Goal: Task Accomplishment & Management: Use online tool/utility

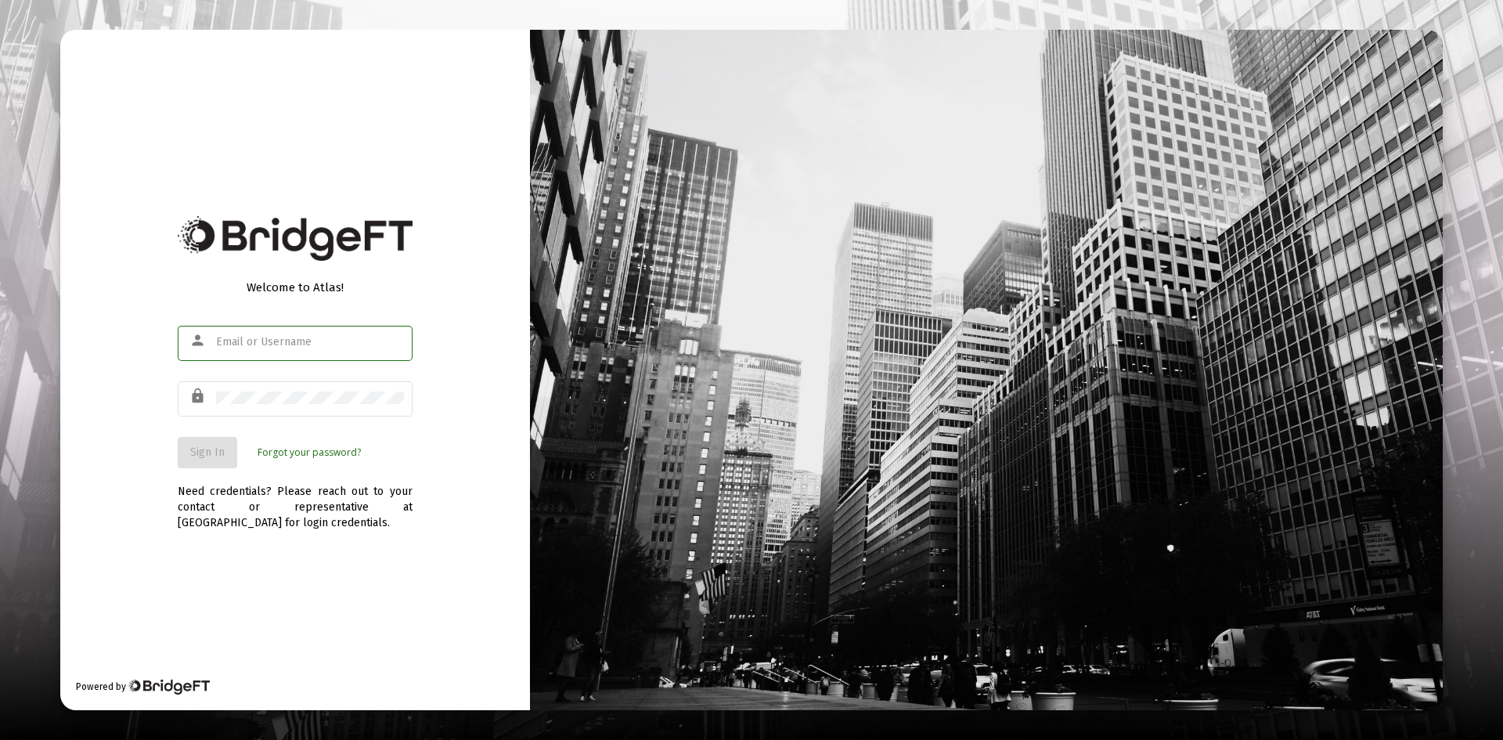
type input "bryan@cannonadvisors.com"
click at [263, 551] on div "Welcome to Atlas! person [PERSON_NAME][EMAIL_ADDRESS][DOMAIN_NAME] lock Sign In…" at bounding box center [295, 370] width 470 height 680
click at [212, 440] on button "Sign In" at bounding box center [207, 452] width 59 height 31
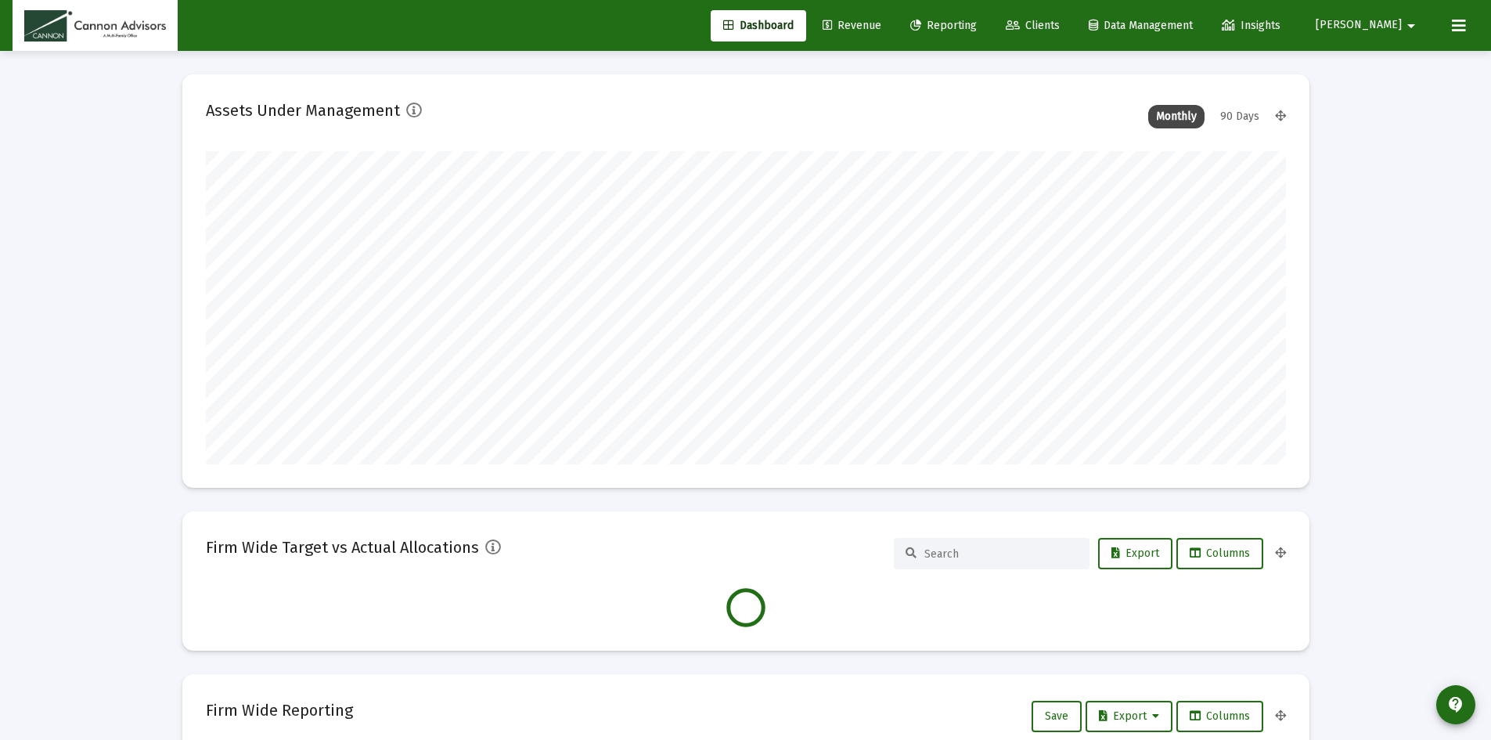
scroll to position [313, 1080]
click at [1250, 115] on div "90 Days" at bounding box center [1239, 116] width 55 height 23
click at [1176, 118] on div "Monthly" at bounding box center [1176, 116] width 56 height 23
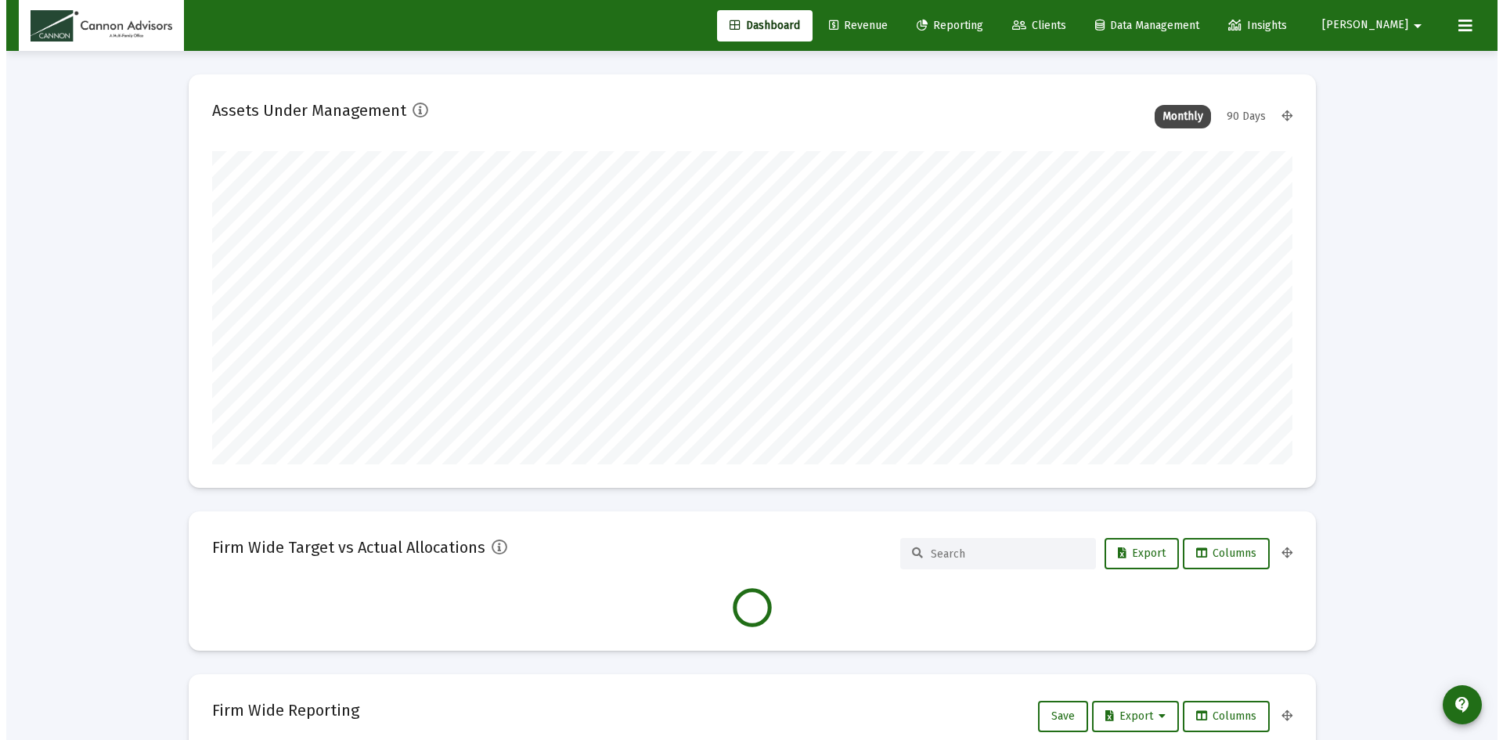
scroll to position [313, 582]
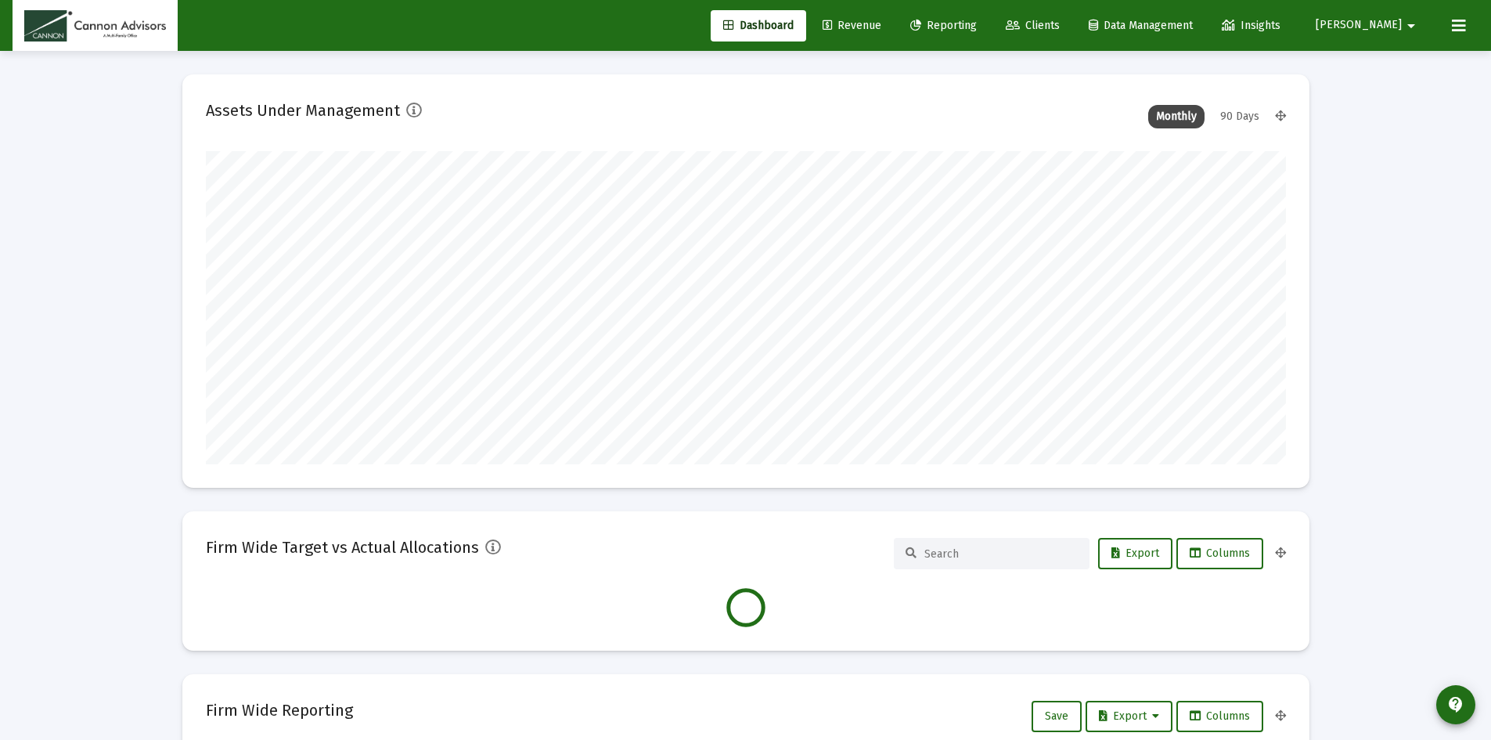
click at [1232, 117] on div "90 Days" at bounding box center [1239, 116] width 55 height 23
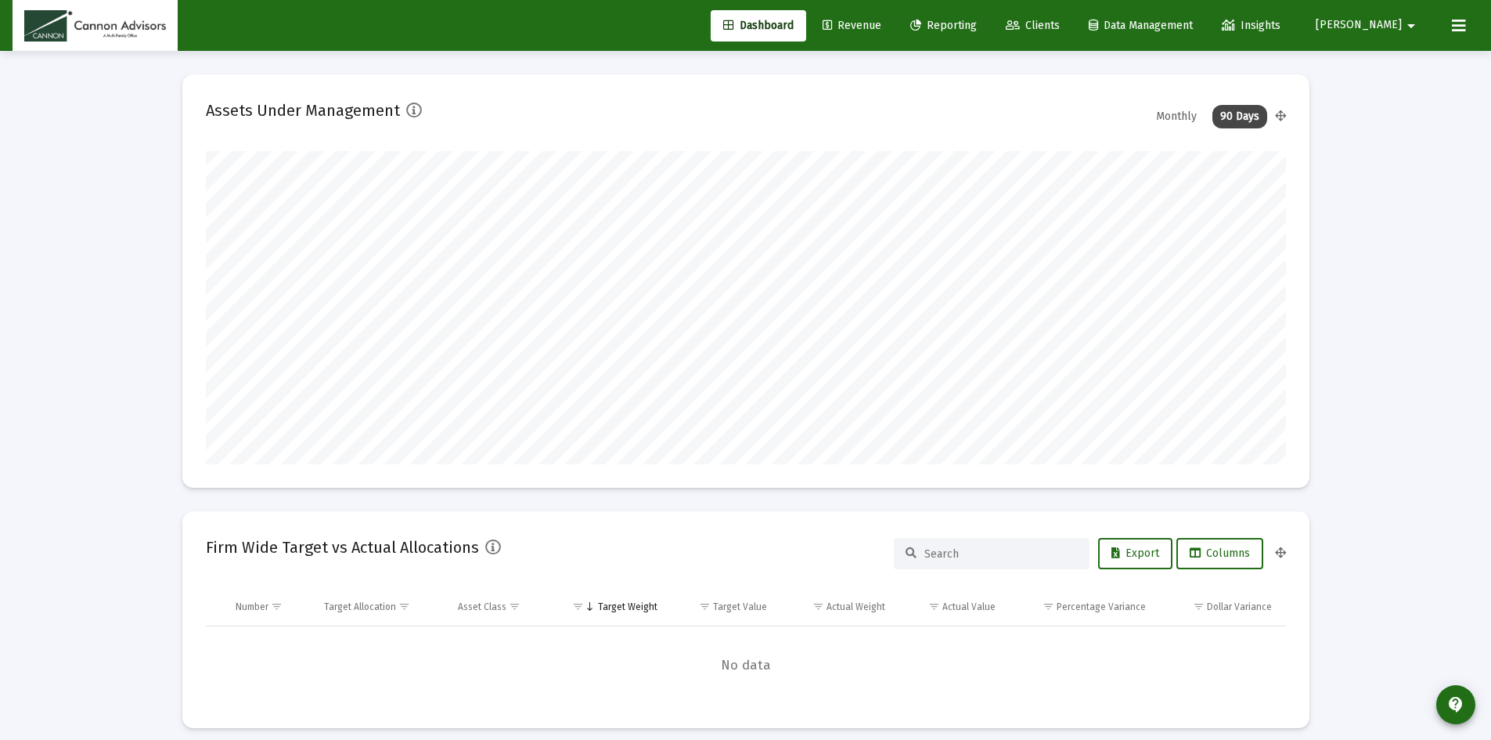
click at [1175, 110] on div "Monthly" at bounding box center [1176, 116] width 56 height 23
click at [881, 27] on span "Revenue" at bounding box center [852, 25] width 59 height 13
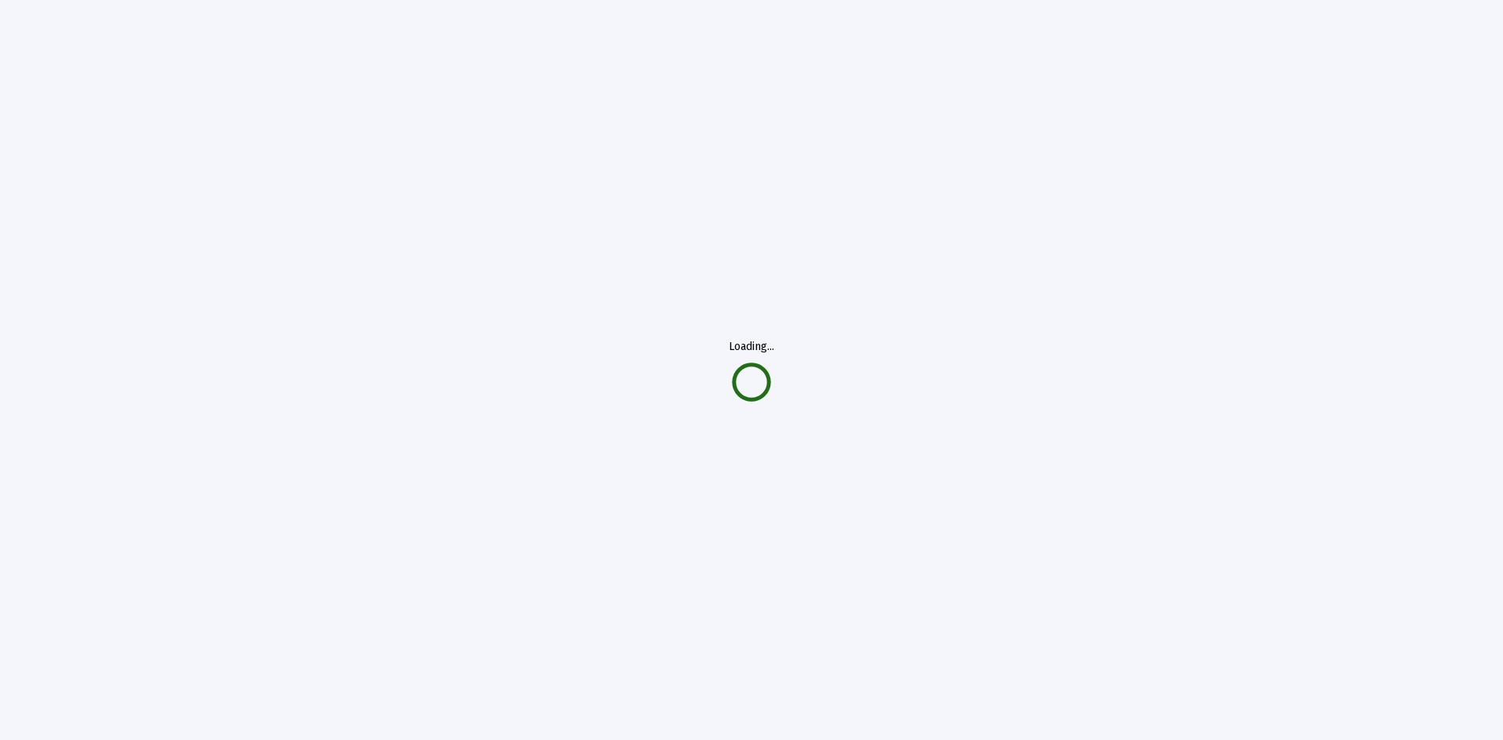
click at [1371, 192] on div "Loading..." at bounding box center [751, 370] width 1503 height 740
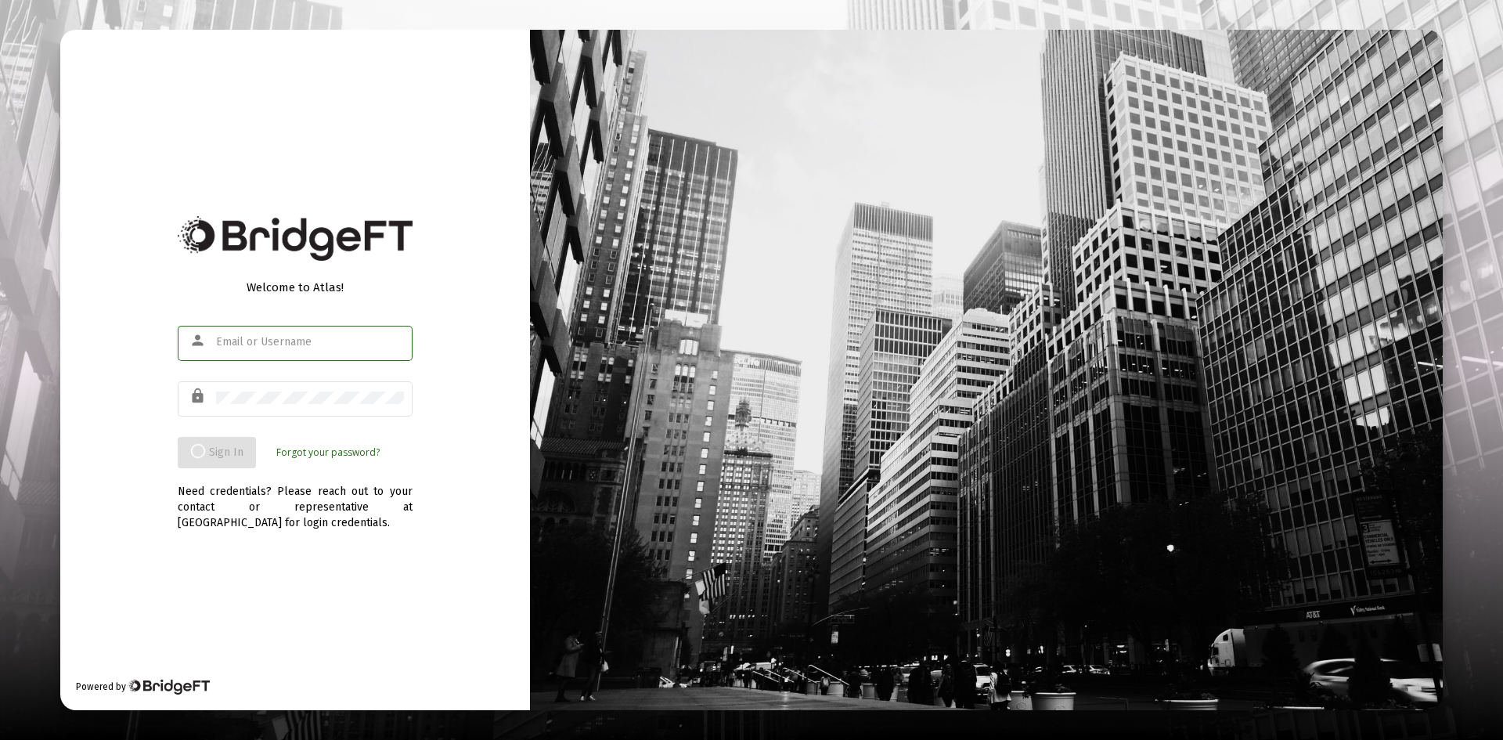
type input "[PERSON_NAME][EMAIL_ADDRESS][DOMAIN_NAME]"
click at [312, 531] on div "Welcome to Atlas! person [PERSON_NAME][EMAIL_ADDRESS][DOMAIN_NAME] lock Sign In…" at bounding box center [295, 370] width 470 height 680
drag, startPoint x: 307, startPoint y: 563, endPoint x: 285, endPoint y: 520, distance: 47.6
click at [301, 552] on div "Welcome to Atlas! person [PERSON_NAME][EMAIL_ADDRESS][DOMAIN_NAME] lock Sign In…" at bounding box center [295, 370] width 470 height 680
type input "[PERSON_NAME][EMAIL_ADDRESS][DOMAIN_NAME]"
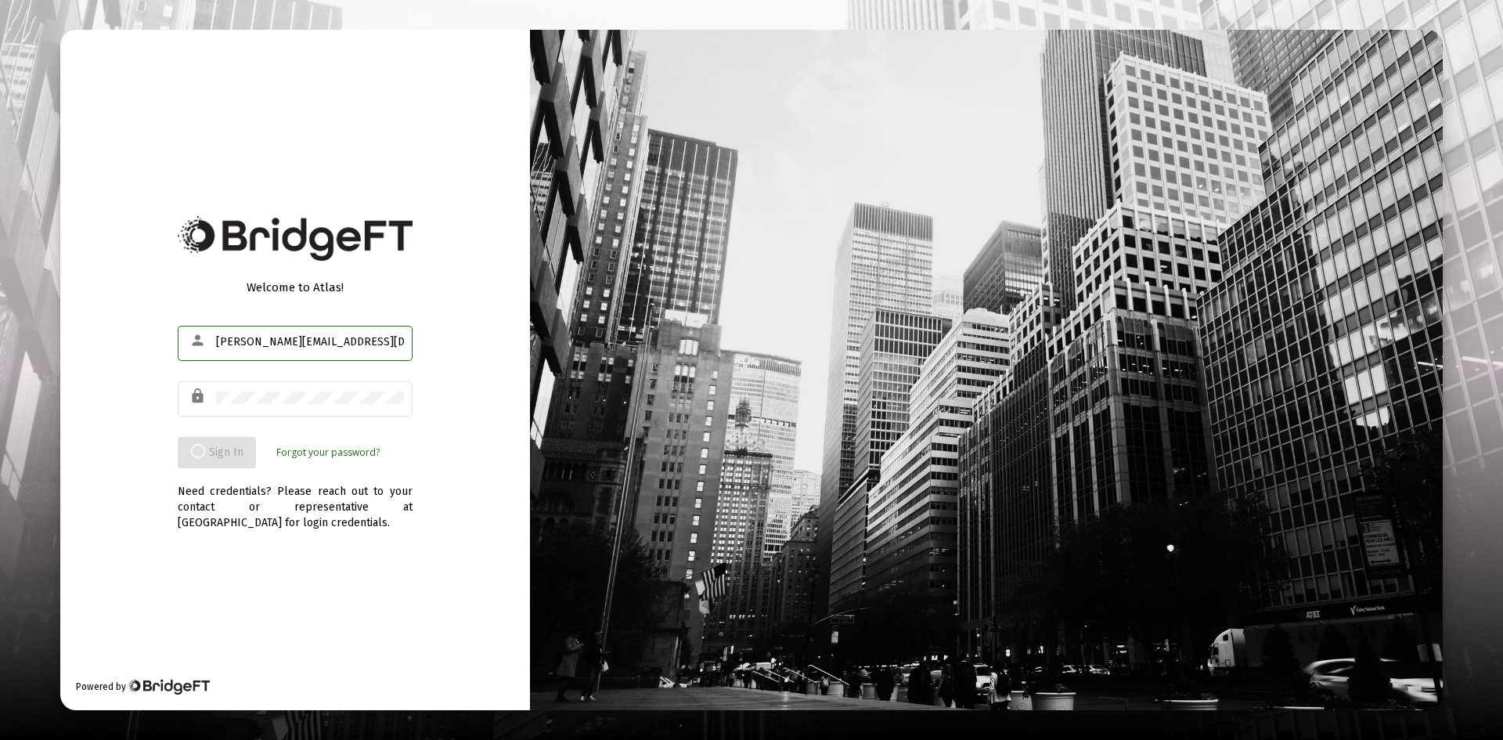
click at [467, 345] on div "Welcome to Atlas! person [PERSON_NAME][EMAIL_ADDRESS][DOMAIN_NAME] lock Sign In…" at bounding box center [295, 370] width 470 height 680
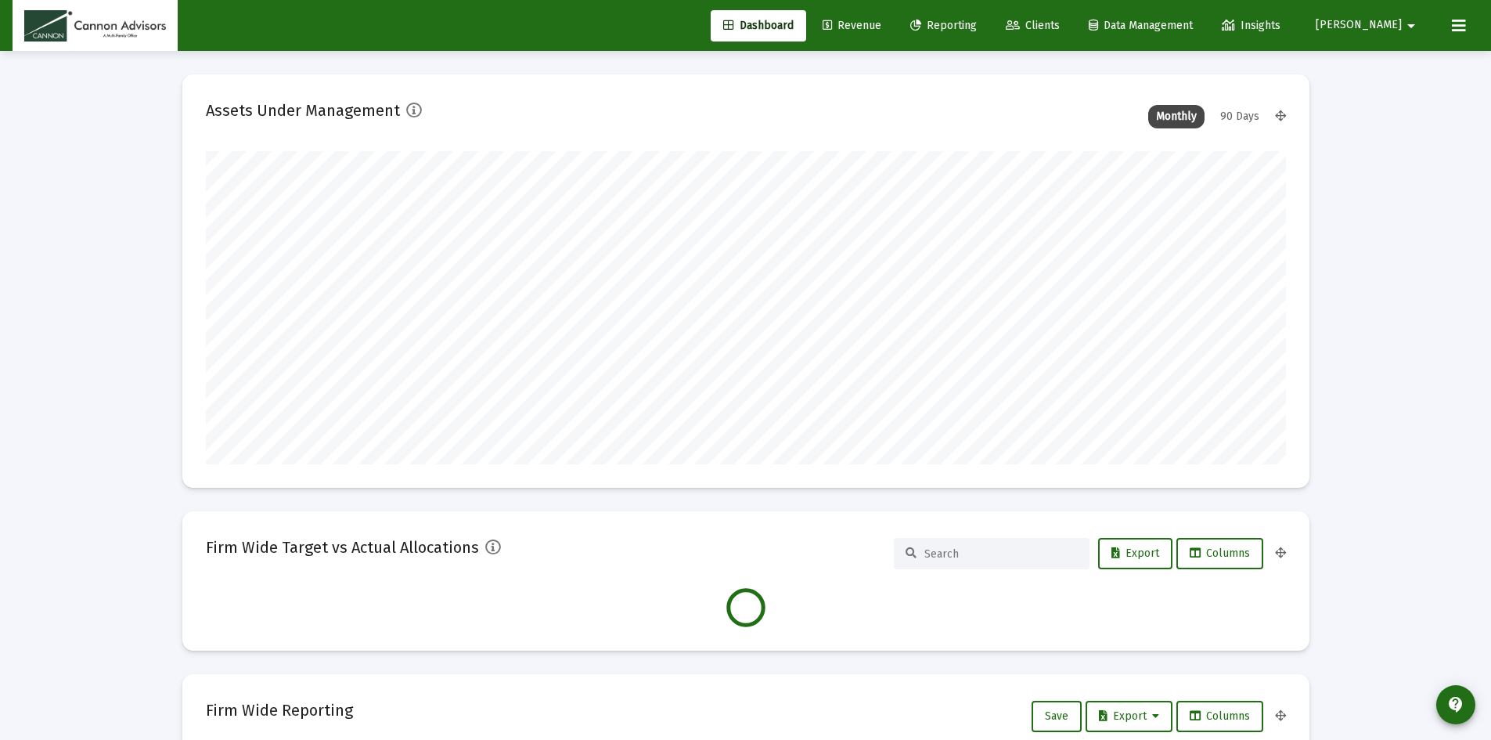
scroll to position [313, 582]
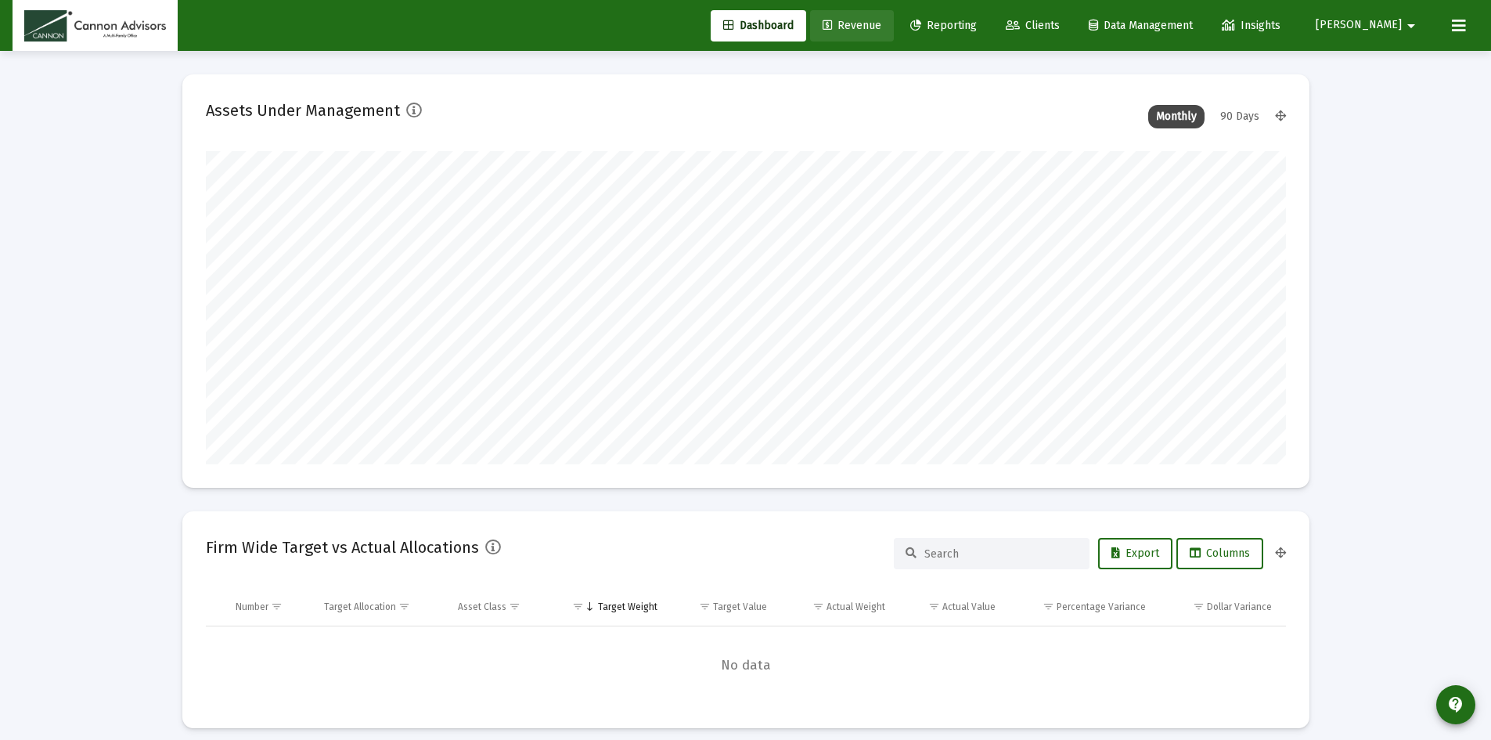
click at [881, 25] on span "Revenue" at bounding box center [852, 25] width 59 height 13
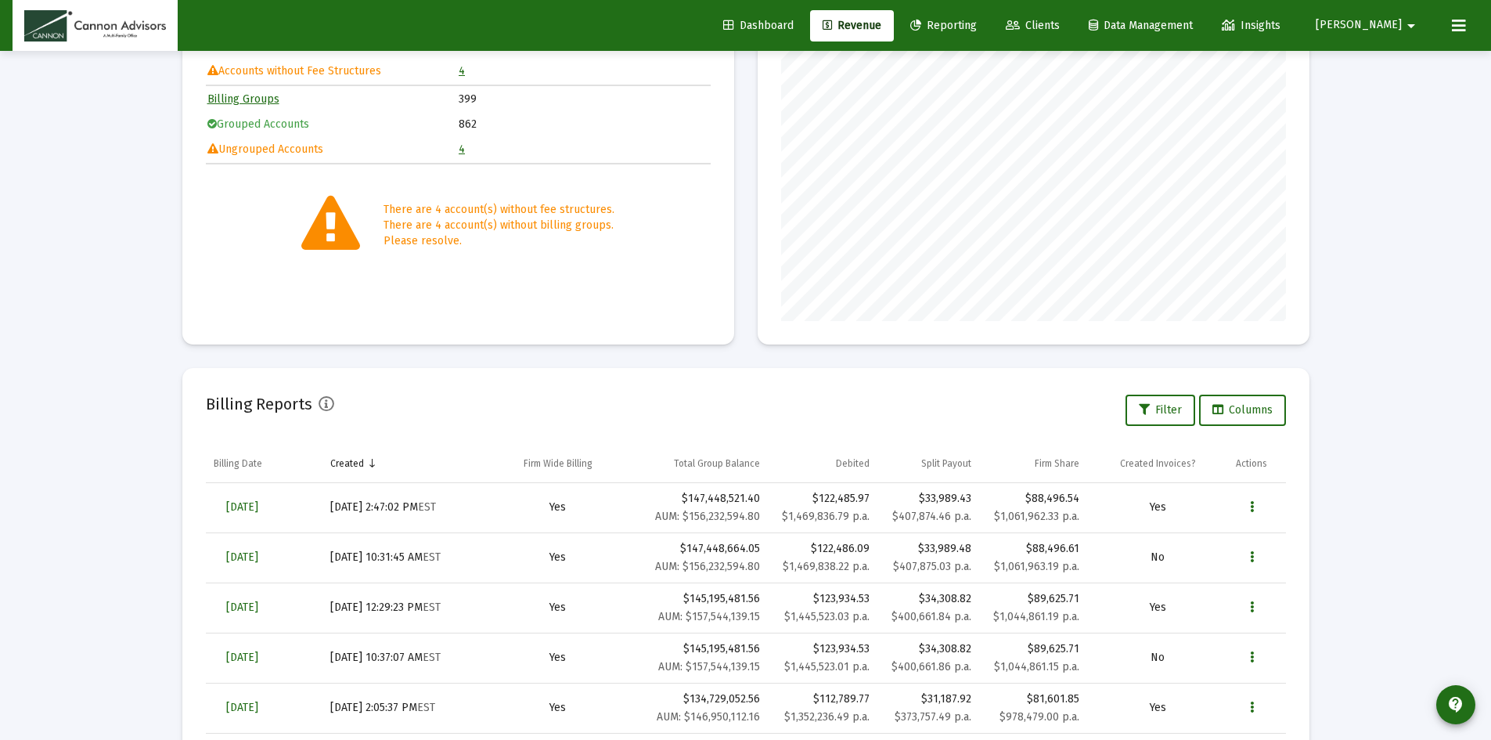
scroll to position [301, 0]
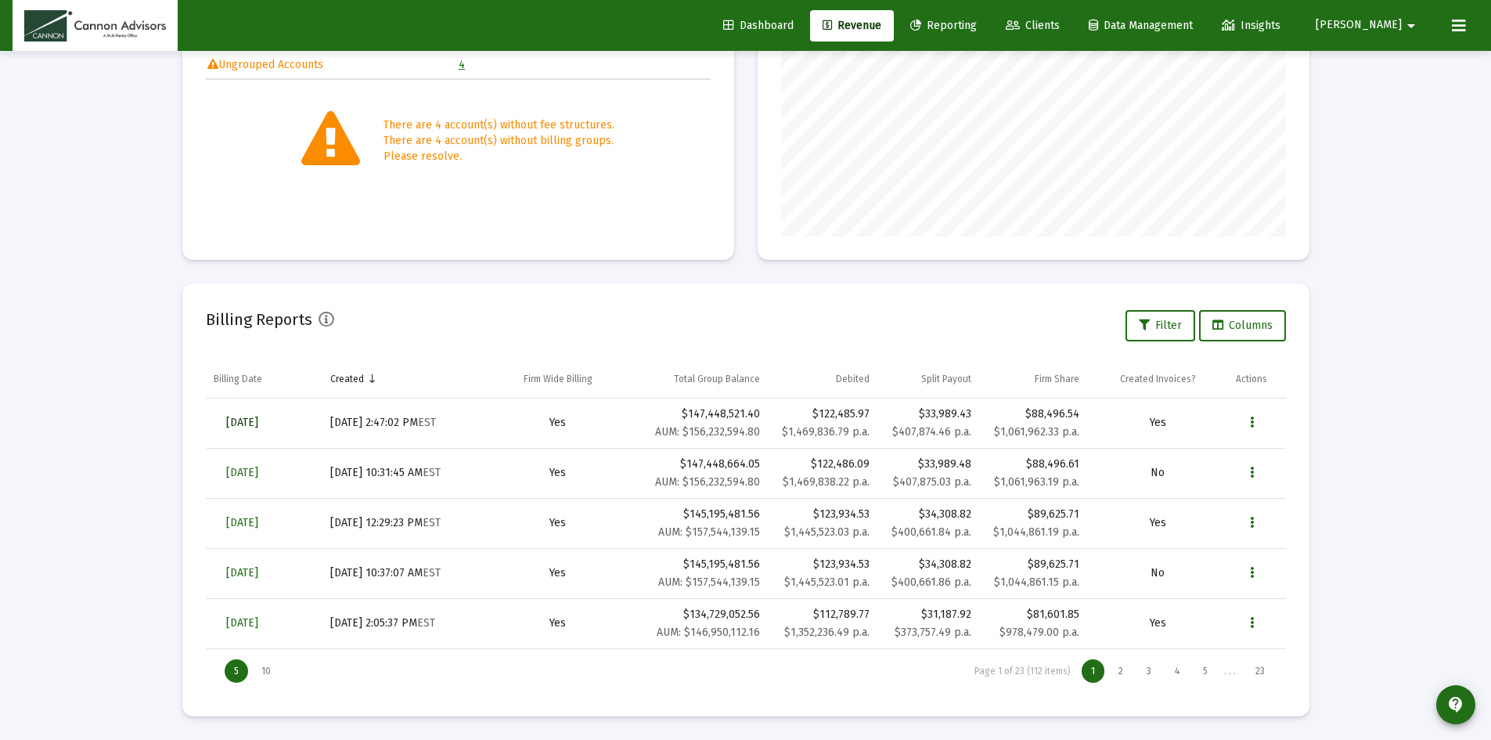
click at [239, 423] on span "Jul 31, 2025" at bounding box center [242, 422] width 32 height 13
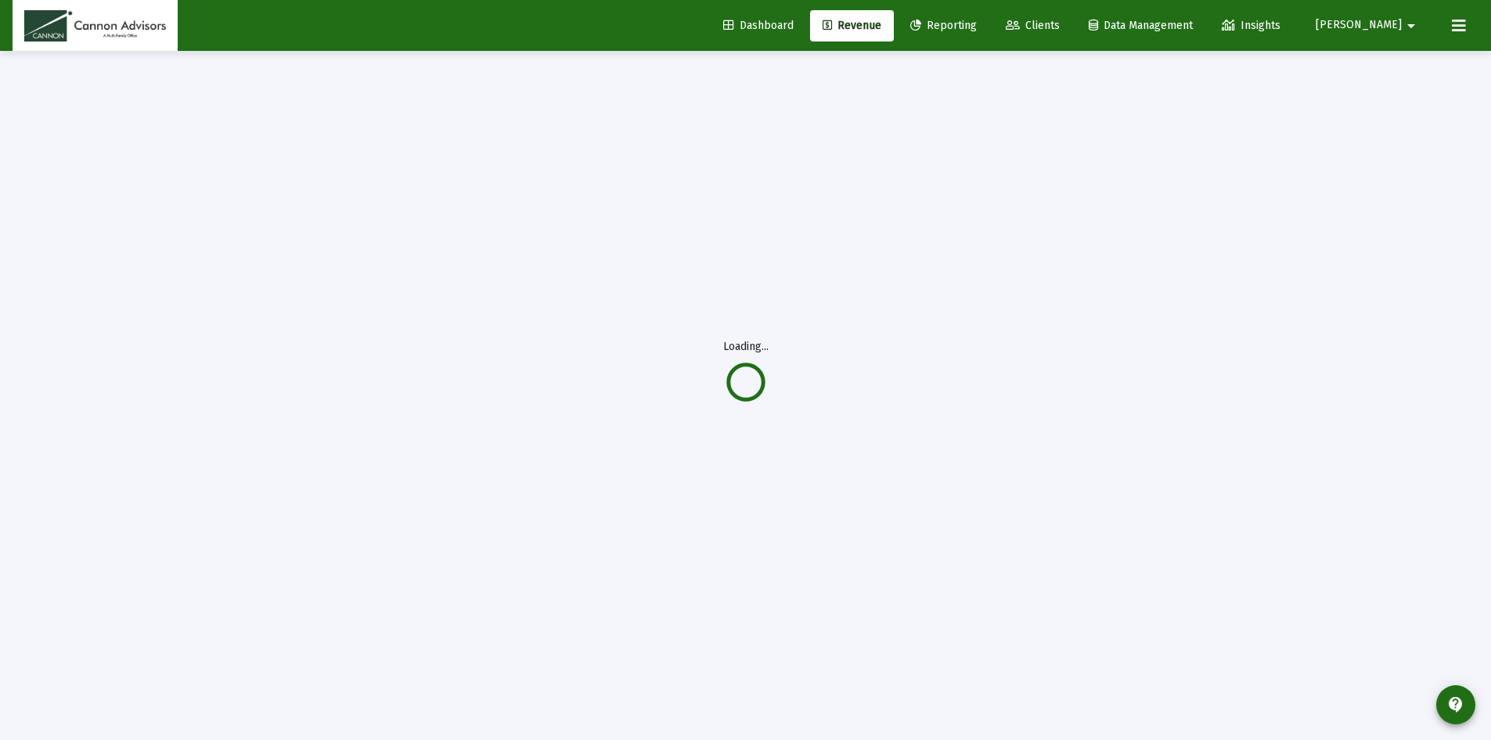
scroll to position [51, 0]
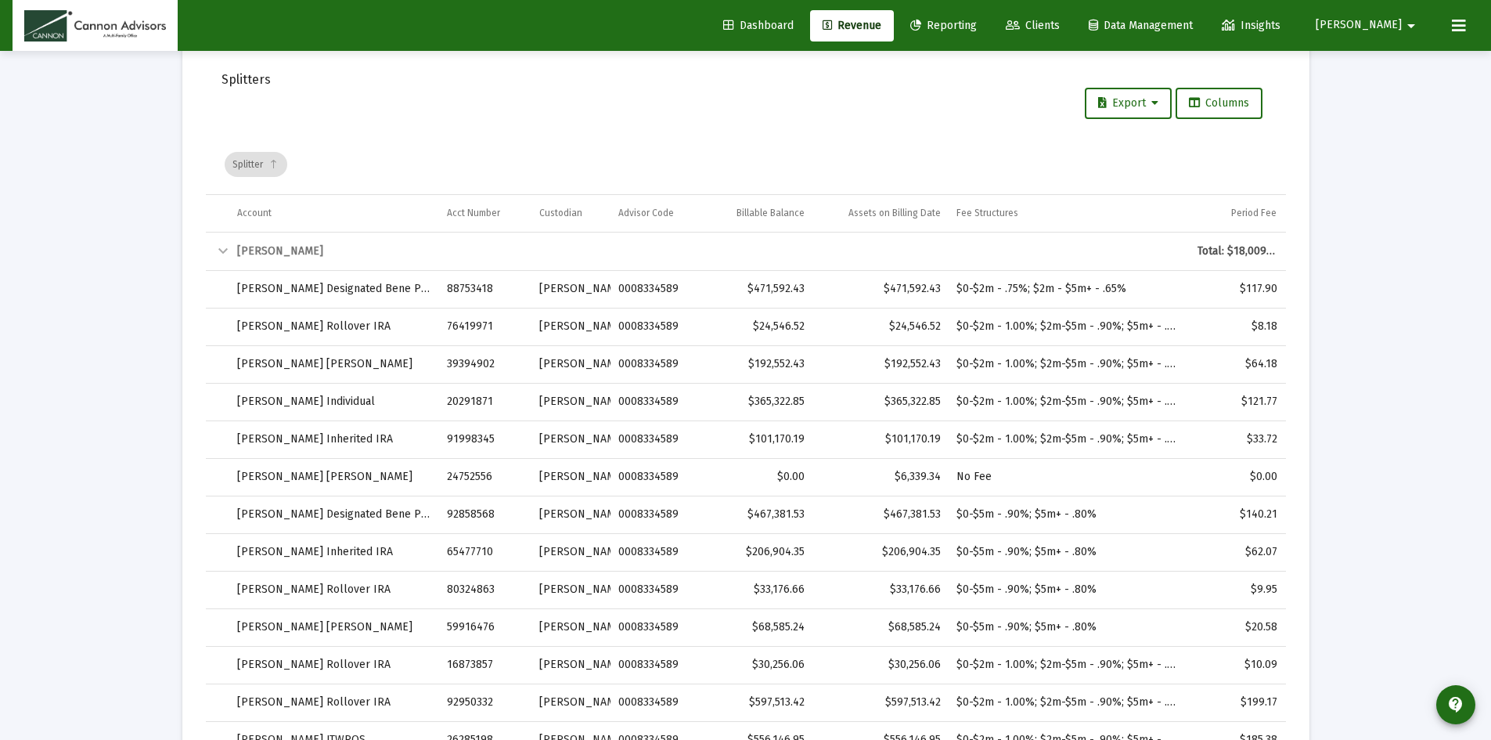
scroll to position [2399, 0]
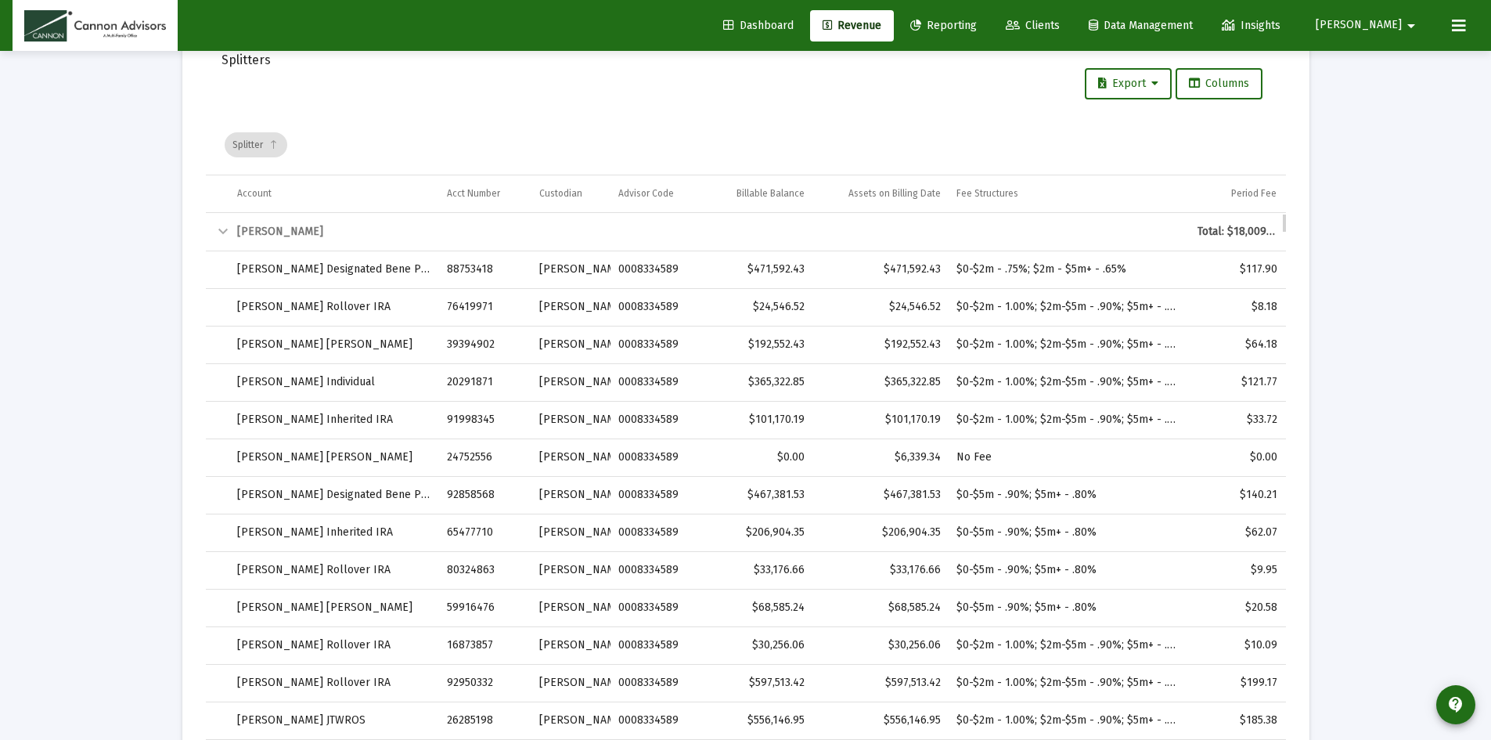
click at [223, 234] on div "Collapse" at bounding box center [223, 231] width 19 height 19
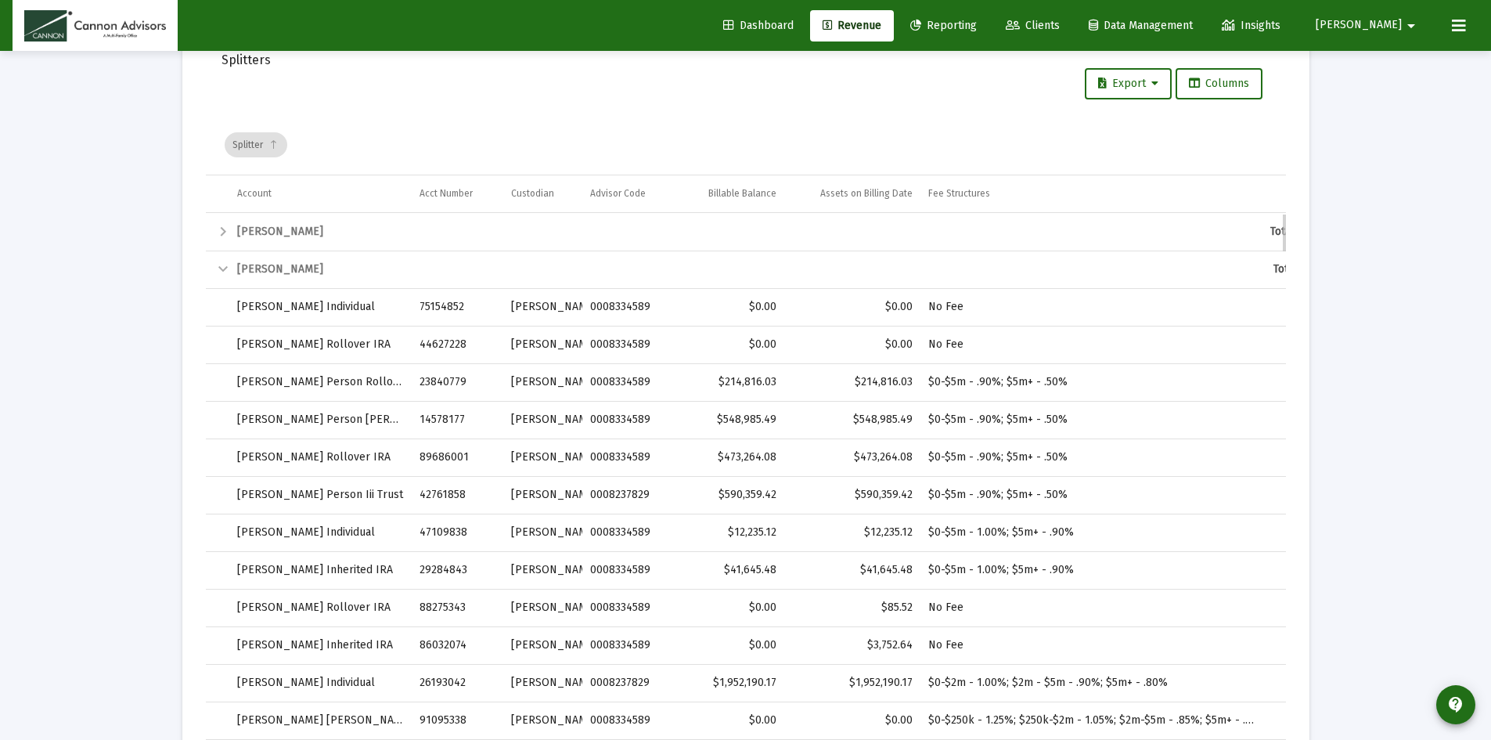
click at [218, 264] on div "Collapse" at bounding box center [223, 269] width 19 height 19
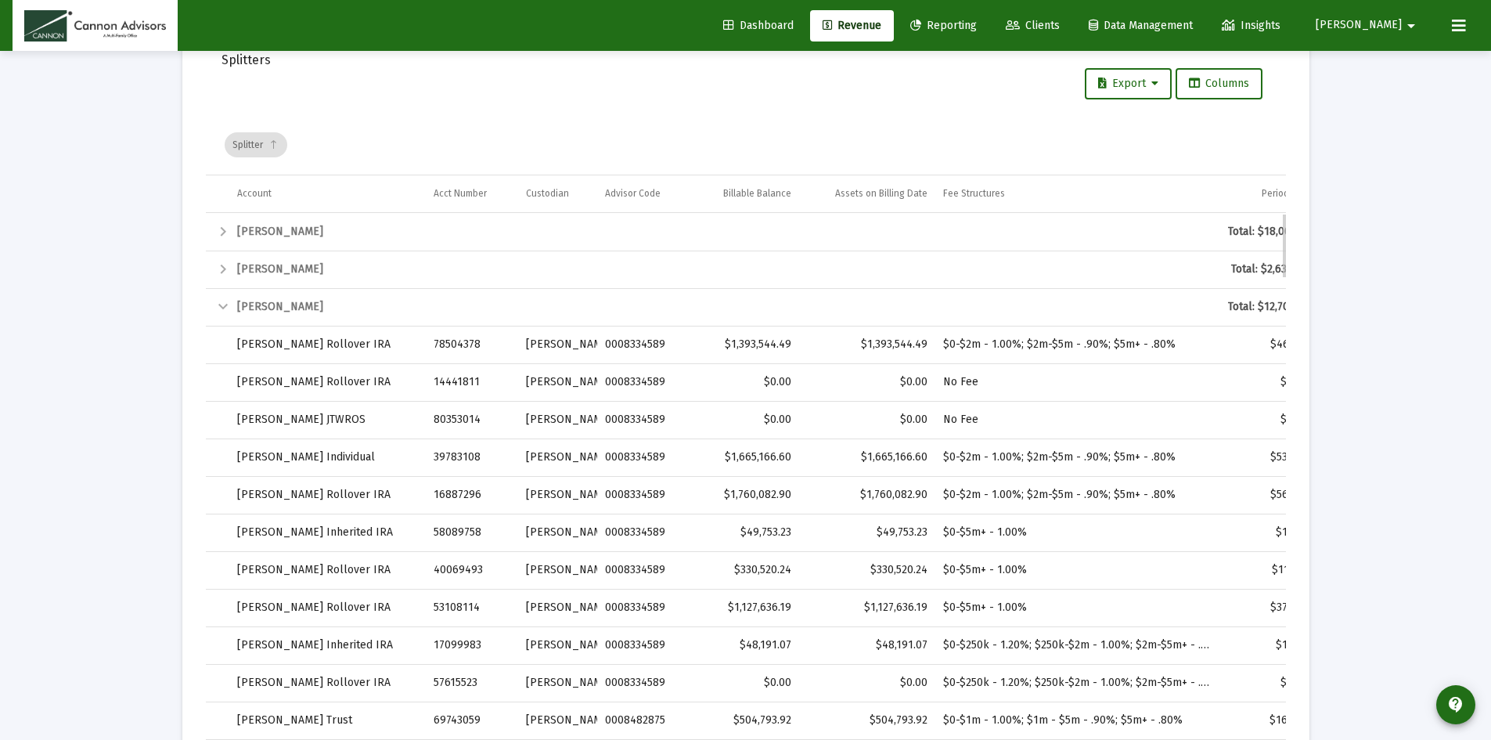
click at [218, 308] on div "Collapse" at bounding box center [223, 306] width 19 height 19
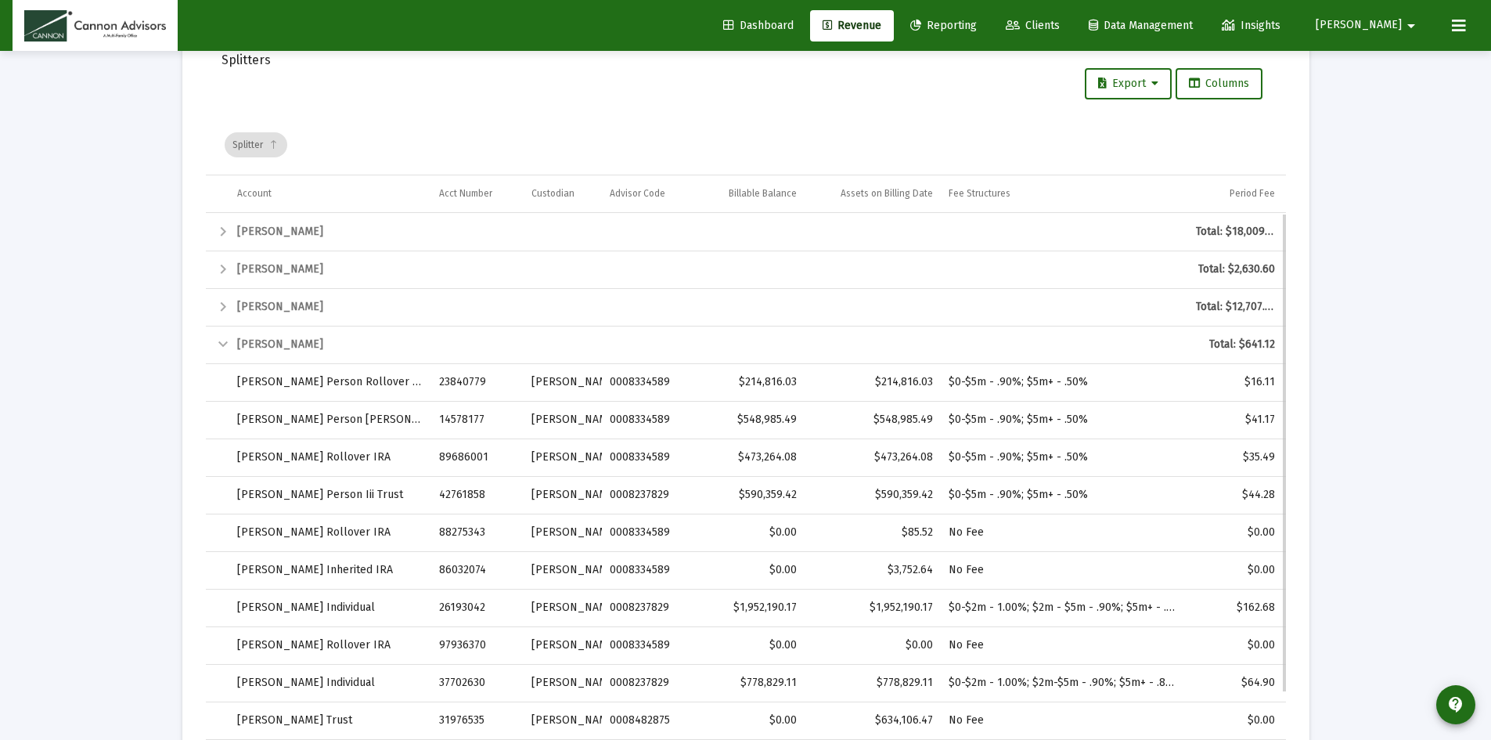
click at [221, 348] on div "Collapse" at bounding box center [223, 344] width 19 height 19
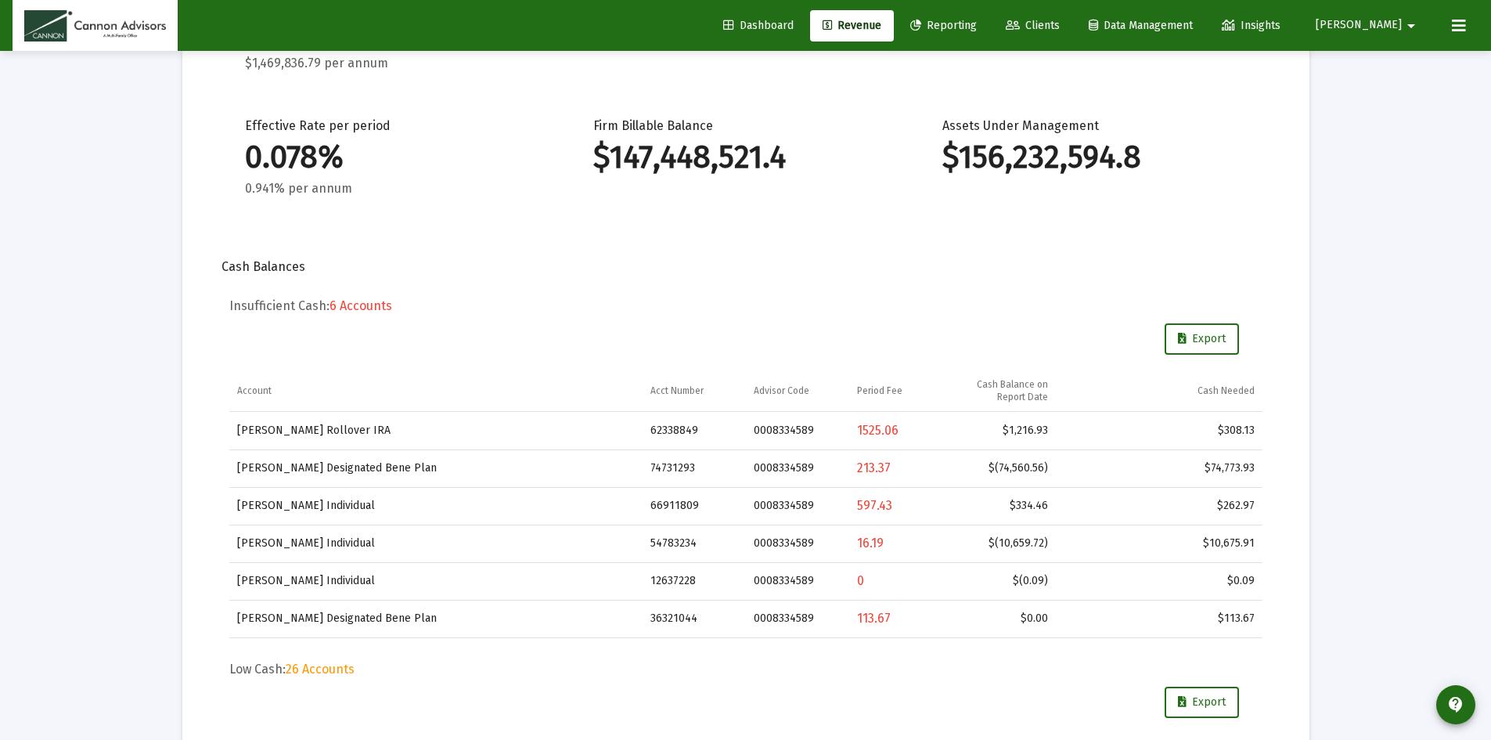
scroll to position [0, 0]
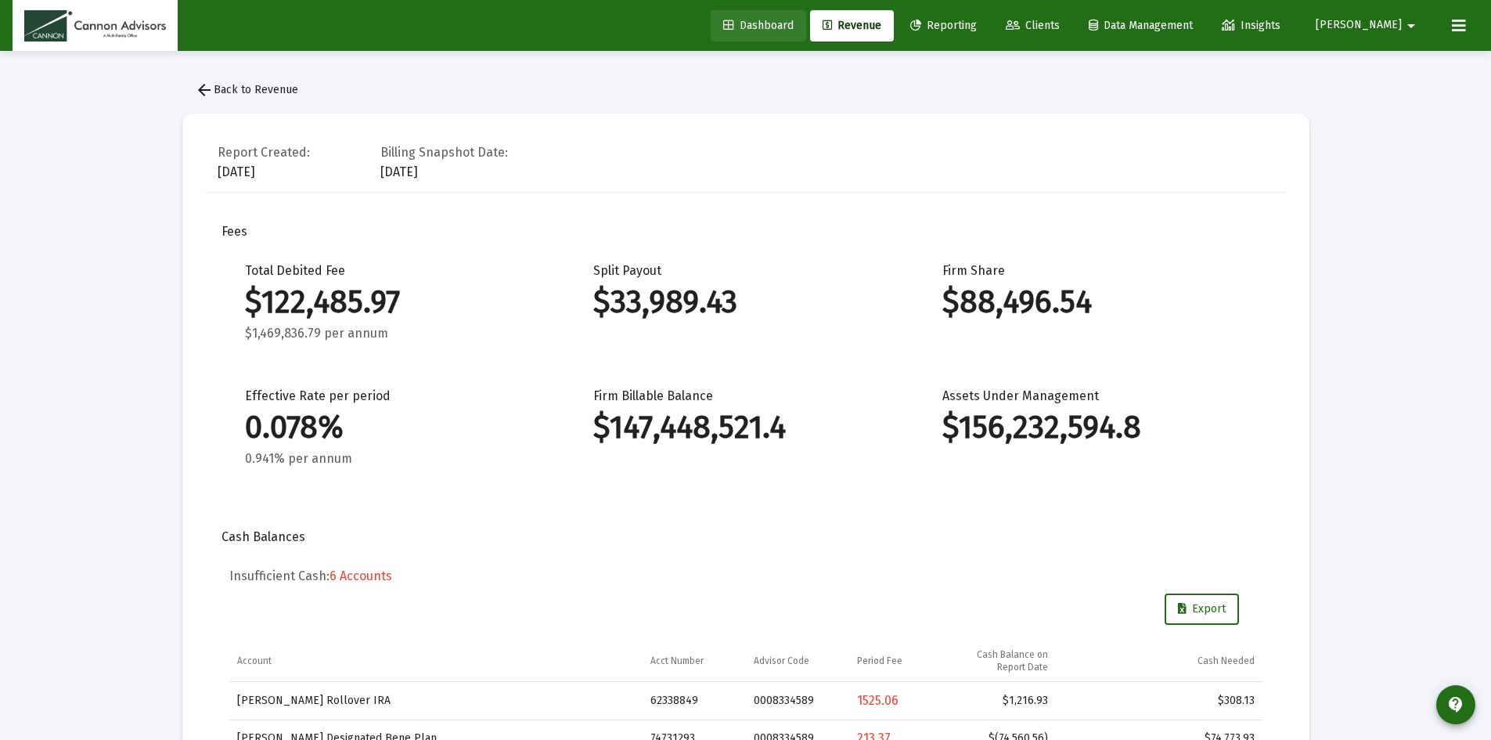
click at [794, 21] on span "Dashboard" at bounding box center [758, 25] width 70 height 13
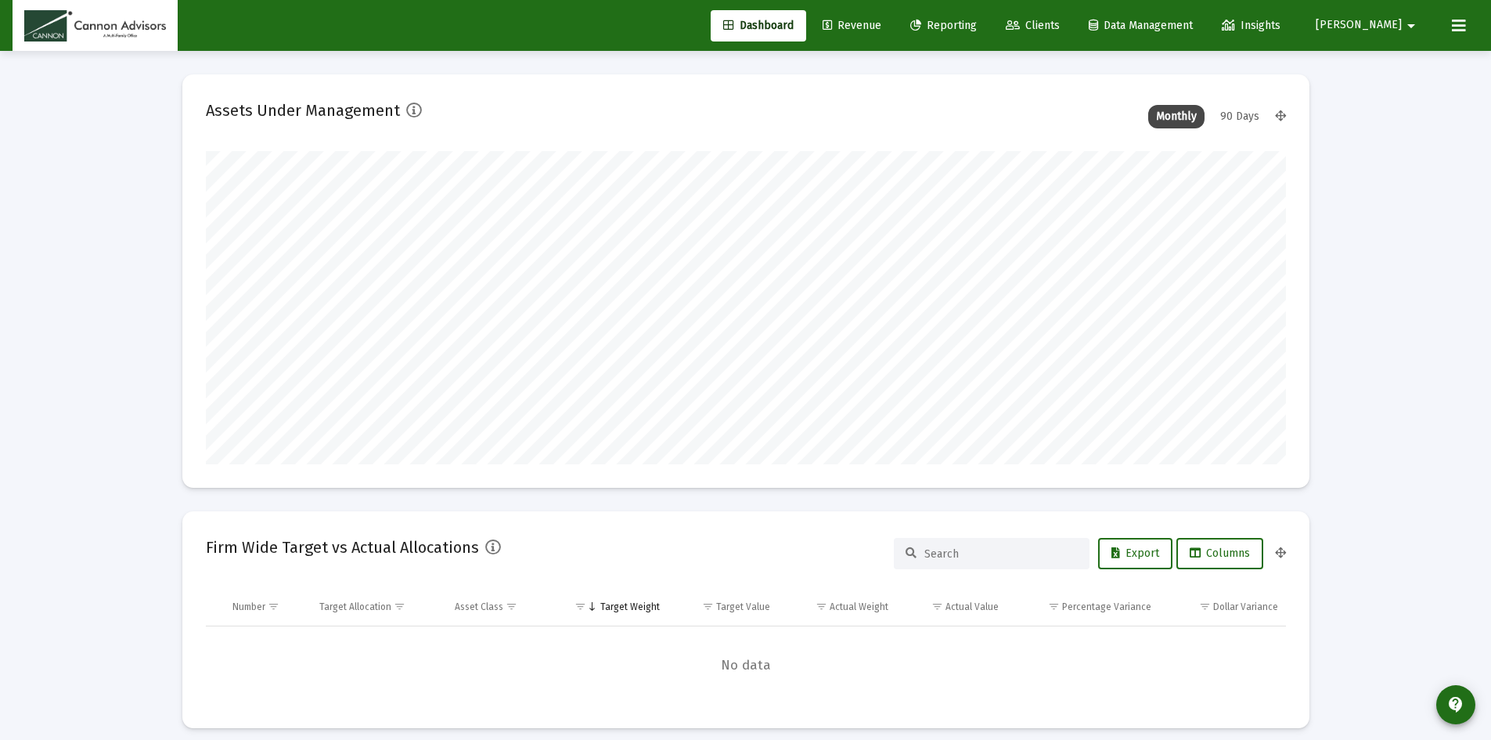
click at [977, 30] on span "Reporting" at bounding box center [943, 25] width 67 height 13
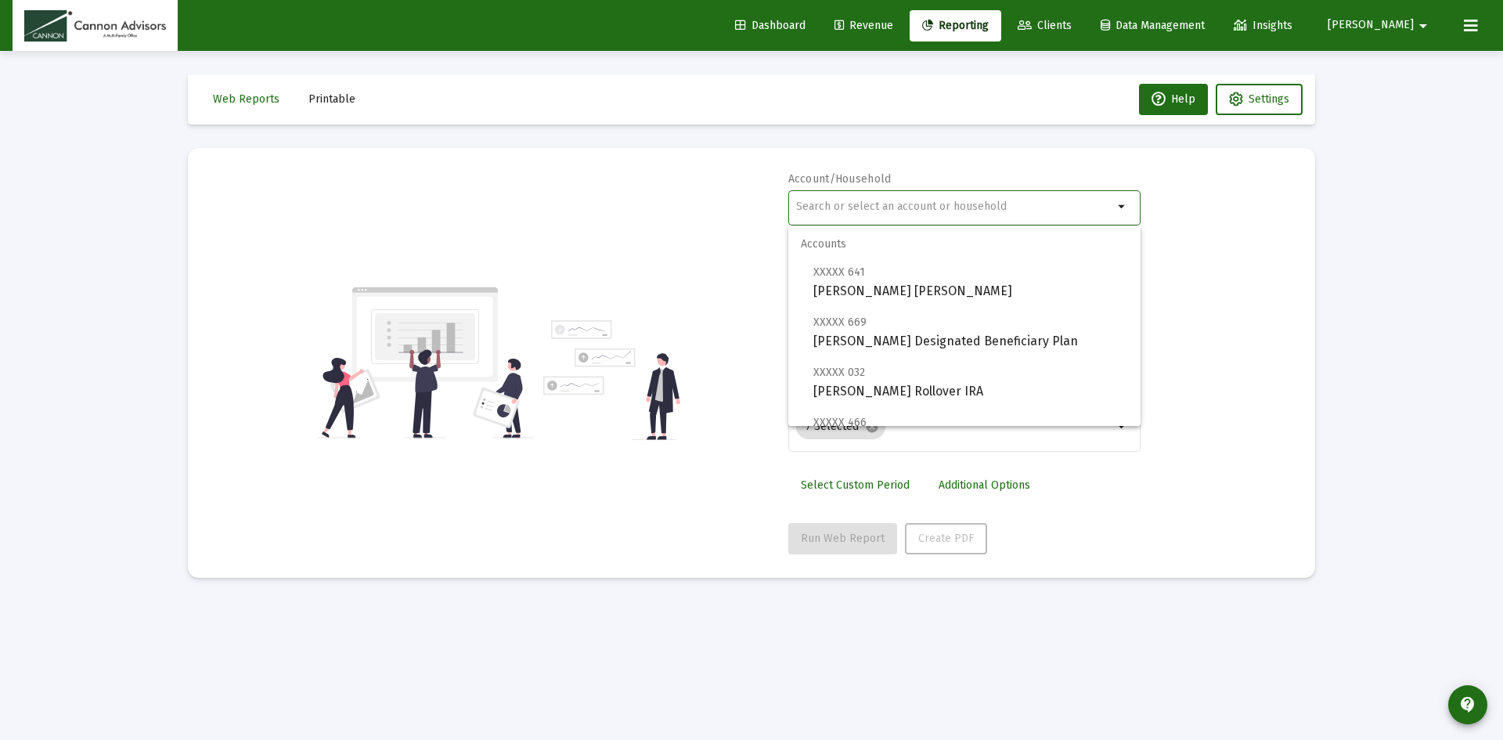
click at [989, 208] on input "text" at bounding box center [954, 206] width 317 height 13
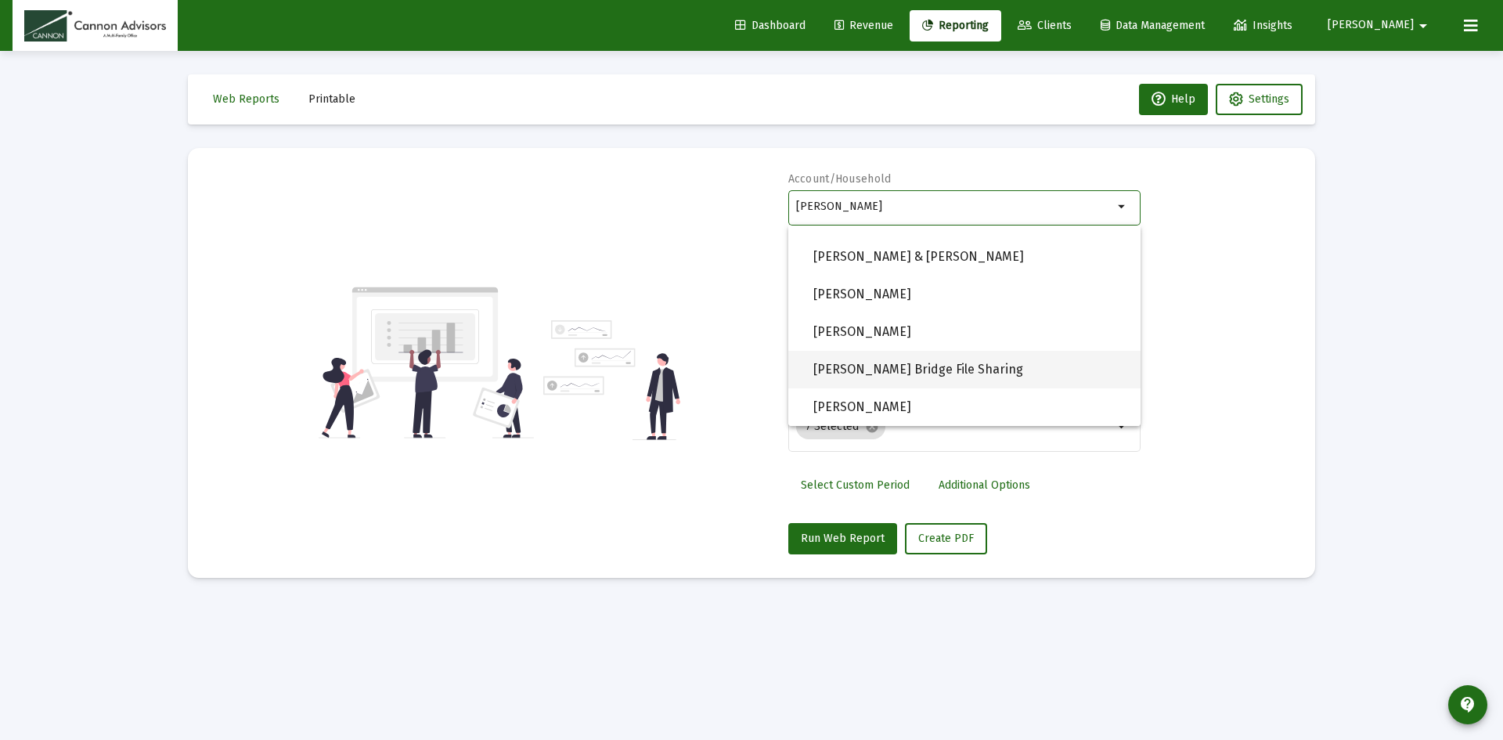
scroll to position [1024, 0]
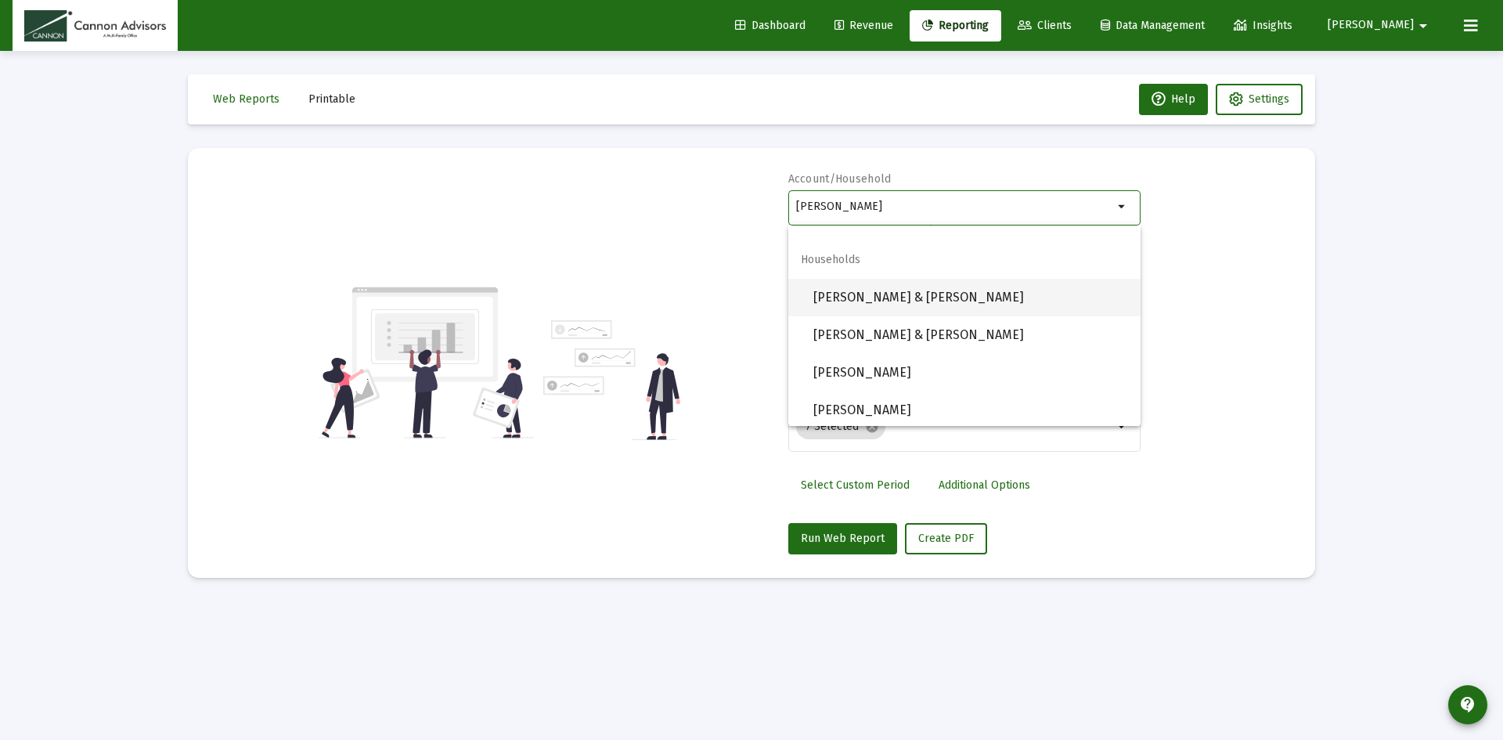
click at [993, 299] on span "Cannon, Robert & Lisa Household" at bounding box center [970, 298] width 315 height 38
type input "Cannon, Robert & Lisa Household"
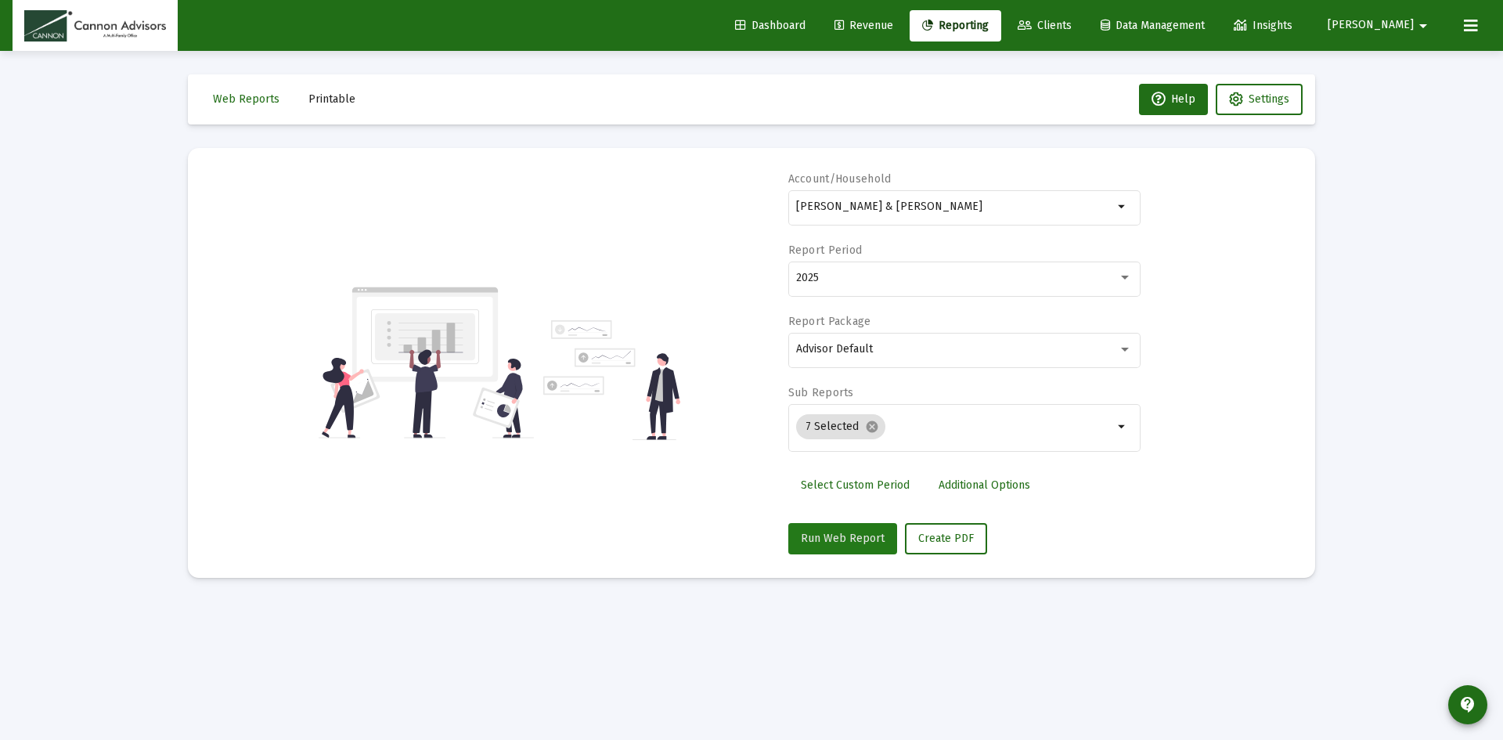
click at [844, 535] on span "Run Web Report" at bounding box center [843, 537] width 84 height 13
